Goal: Information Seeking & Learning: Find contact information

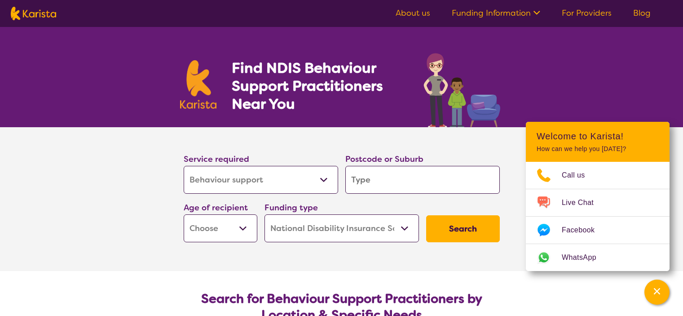
select select "Behaviour support"
select select "NDIS"
select select "Behaviour support"
select select "NDIS"
click at [416, 183] on input "search" at bounding box center [422, 180] width 155 height 28
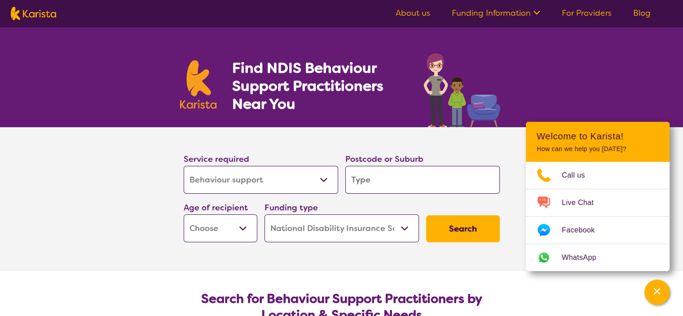
type input "2"
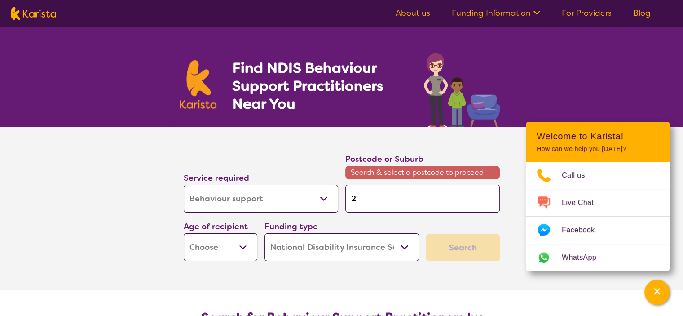
type input "23"
type input "231"
type input "2315"
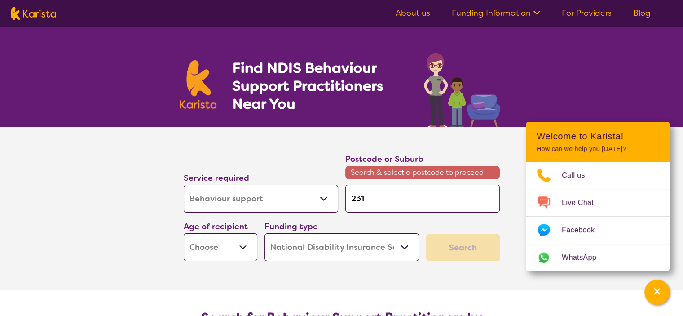
type input "2315"
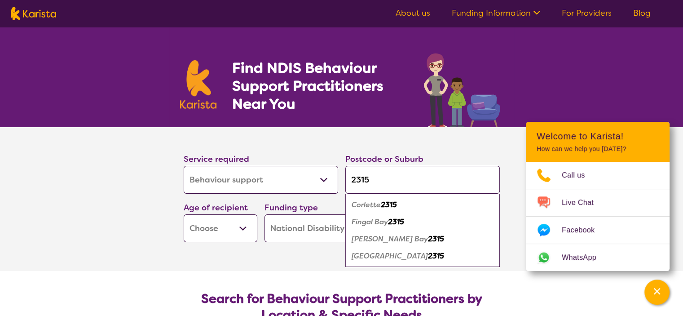
type input "2315"
click at [426, 215] on button "Search" at bounding box center [463, 228] width 74 height 27
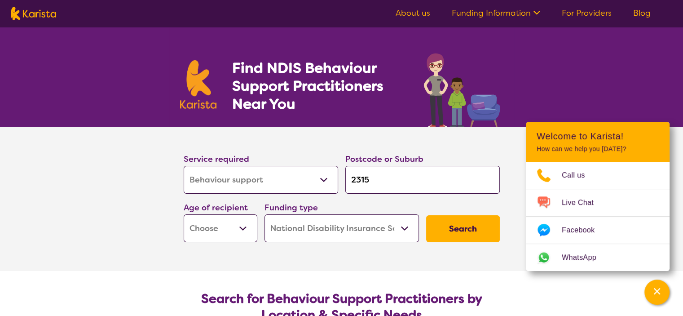
click at [461, 230] on button "Search" at bounding box center [463, 228] width 74 height 27
click at [244, 228] on select "Early Childhood - 0 to 9 Child - 10 to 11 Adolescent - 12 to 17 Adult - 18 to 6…" at bounding box center [221, 228] width 74 height 28
select select "AS"
click at [184, 214] on select "Early Childhood - 0 to 9 Child - 10 to 11 Adolescent - 12 to 17 Adult - 18 to 6…" at bounding box center [221, 228] width 74 height 28
select select "AS"
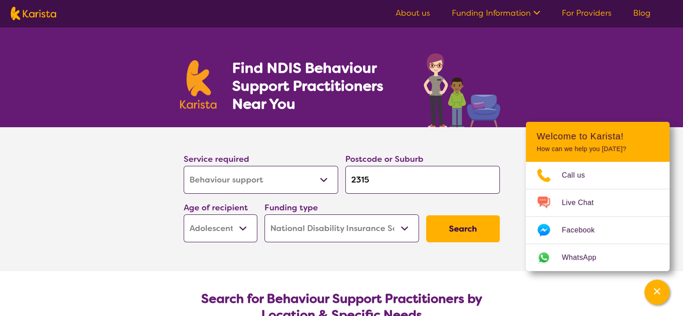
click at [462, 229] on button "Search" at bounding box center [463, 228] width 74 height 27
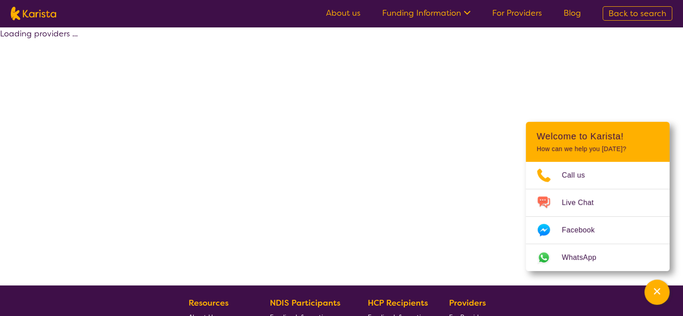
select select "by_score"
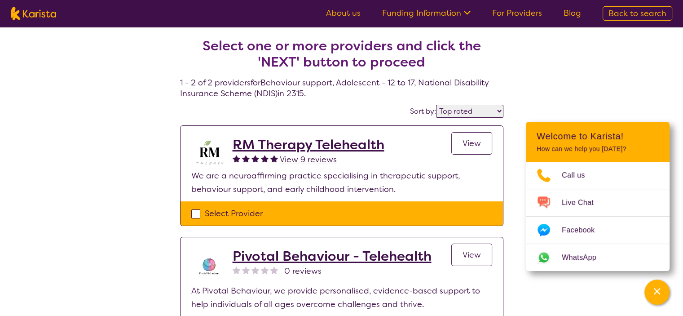
click at [661, 96] on div "Select one or more providers and click the 'NEXT' button to proceed 1 - 2 of 2 …" at bounding box center [341, 200] width 683 height 346
click at [663, 287] on div "Channel Menu" at bounding box center [657, 292] width 18 height 20
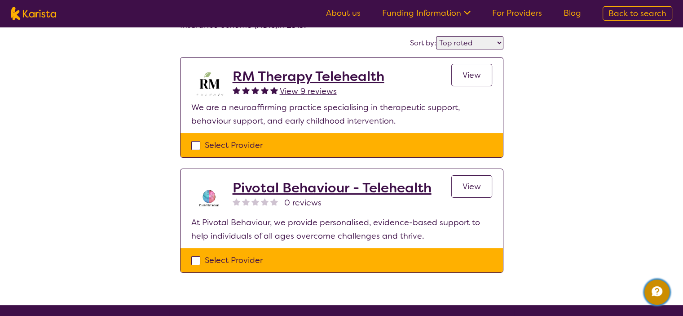
scroll to position [38, 0]
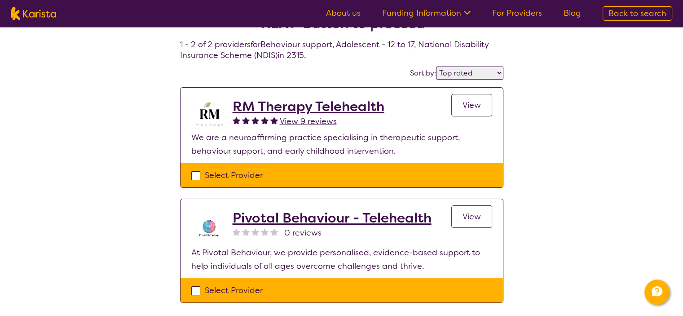
click at [469, 104] on span "View" at bounding box center [472, 105] width 18 height 11
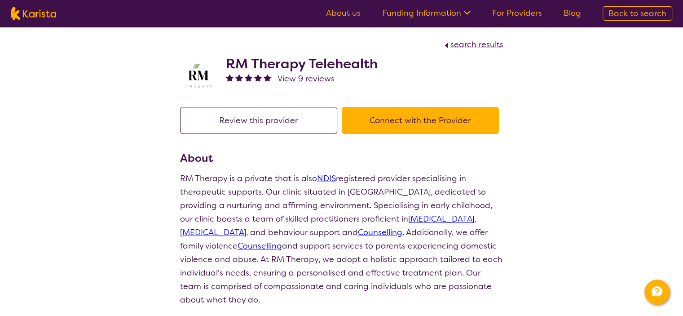
scroll to position [38, 0]
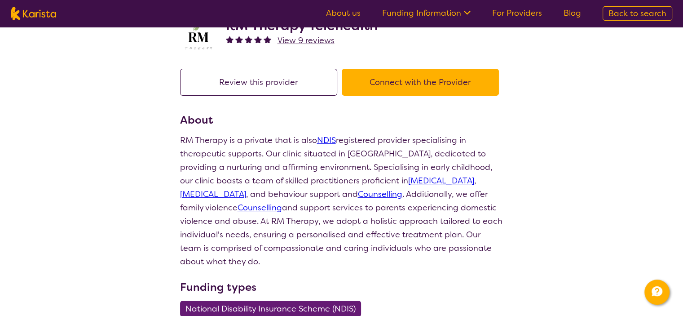
select select "by_score"
